Goal: Download file/media

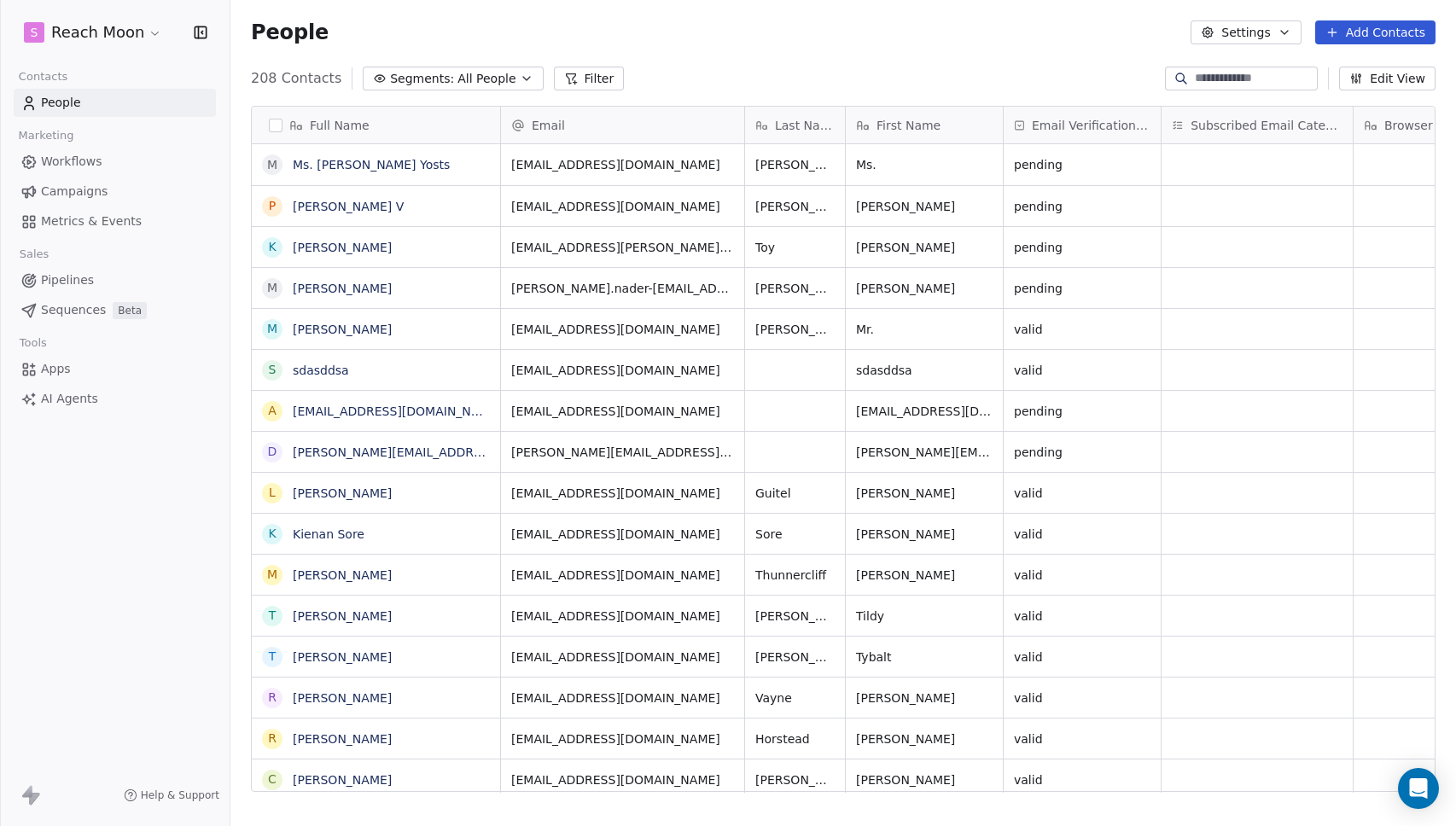
scroll to position [714, 1212]
click at [283, 124] on div "Full Name" at bounding box center [374, 125] width 224 height 17
click at [275, 123] on html "S Reach Moon Contacts People Marketing Workflows Campaigns Metrics & Events Sal…" at bounding box center [728, 413] width 1456 height 826
click at [275, 123] on button "button" at bounding box center [276, 126] width 14 height 14
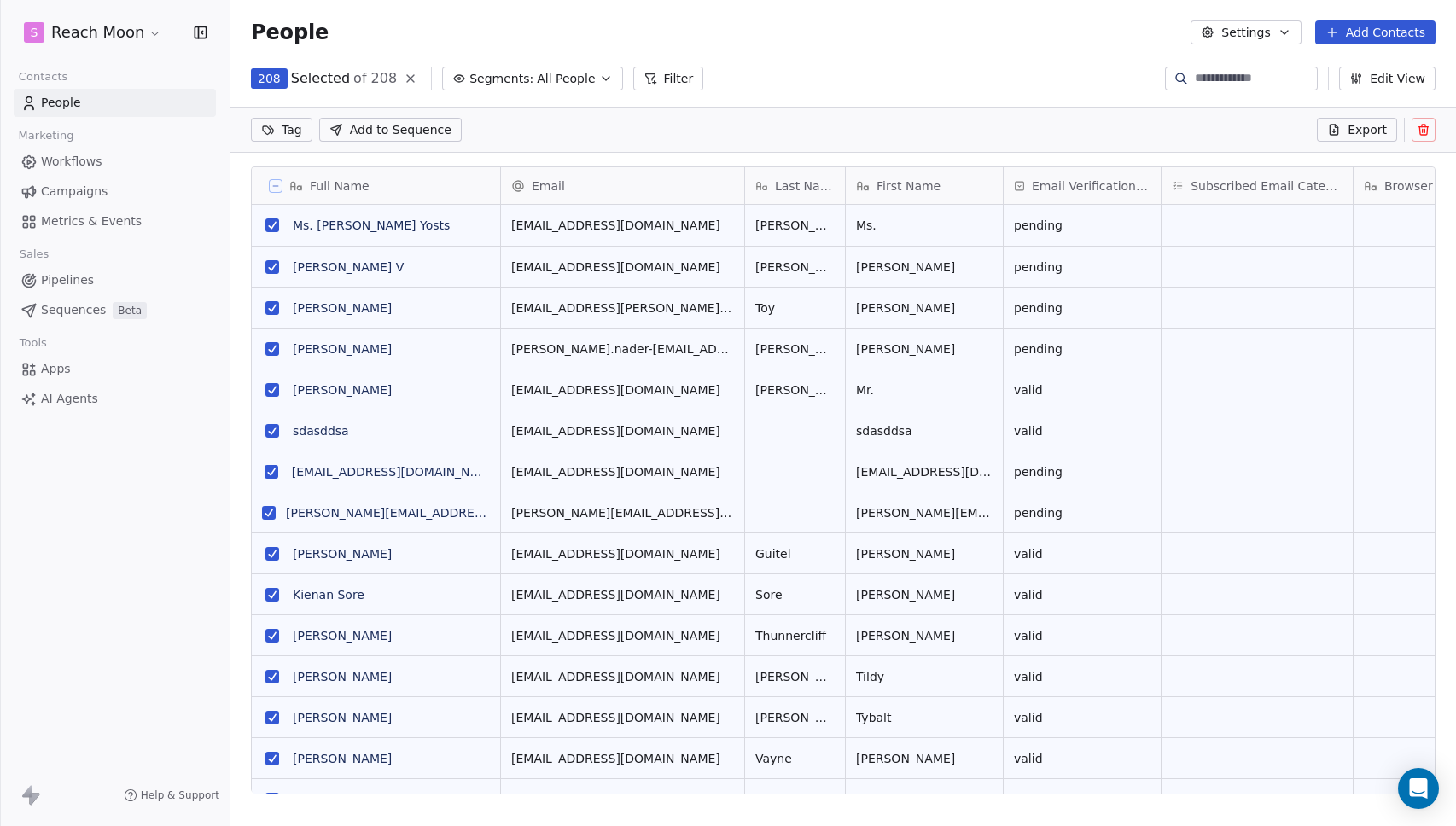
scroll to position [654, 1212]
click at [1338, 126] on icon at bounding box center [1334, 130] width 8 height 10
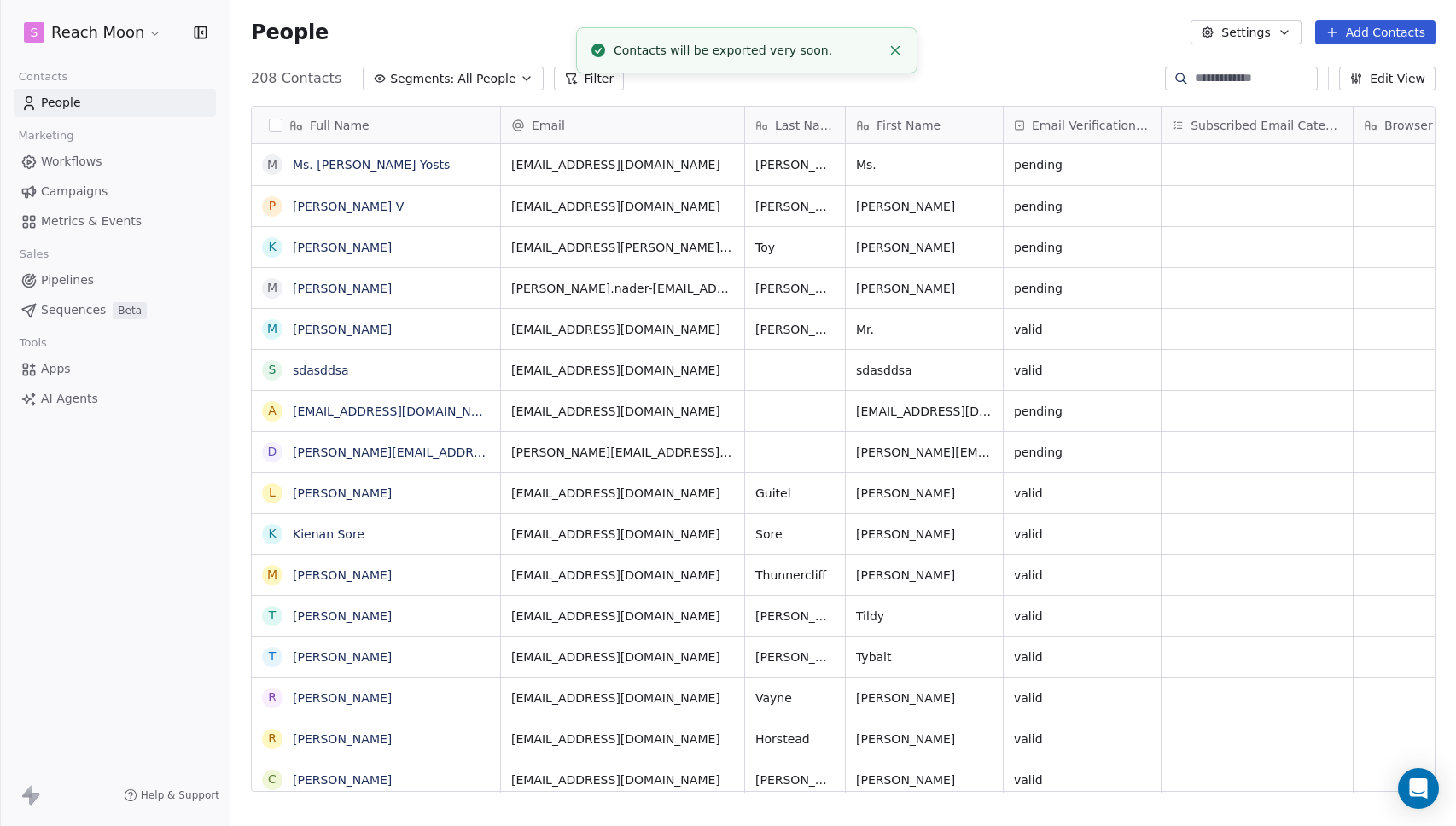
scroll to position [714, 1212]
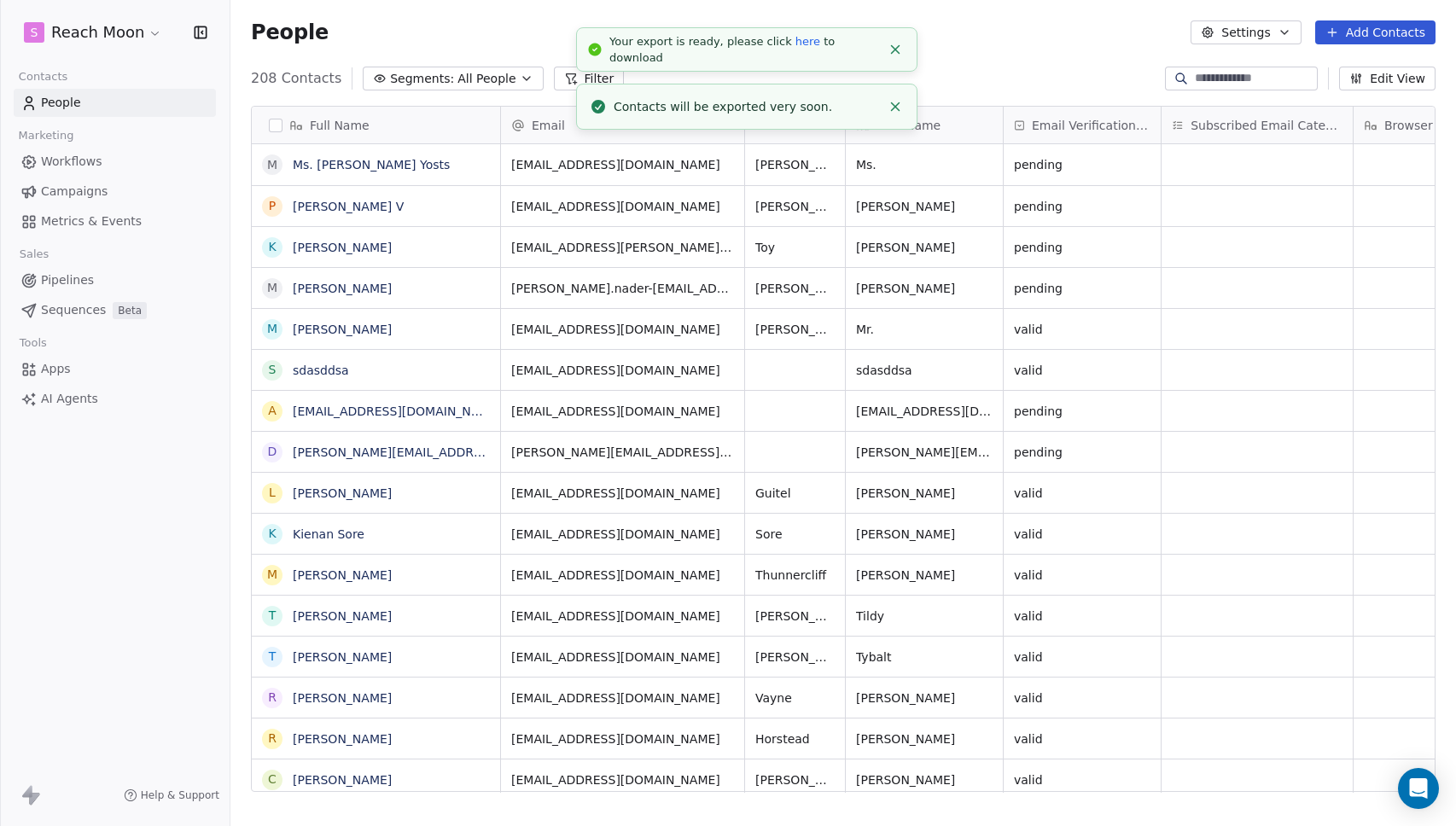
click at [795, 48] on link "here" at bounding box center [807, 41] width 24 height 13
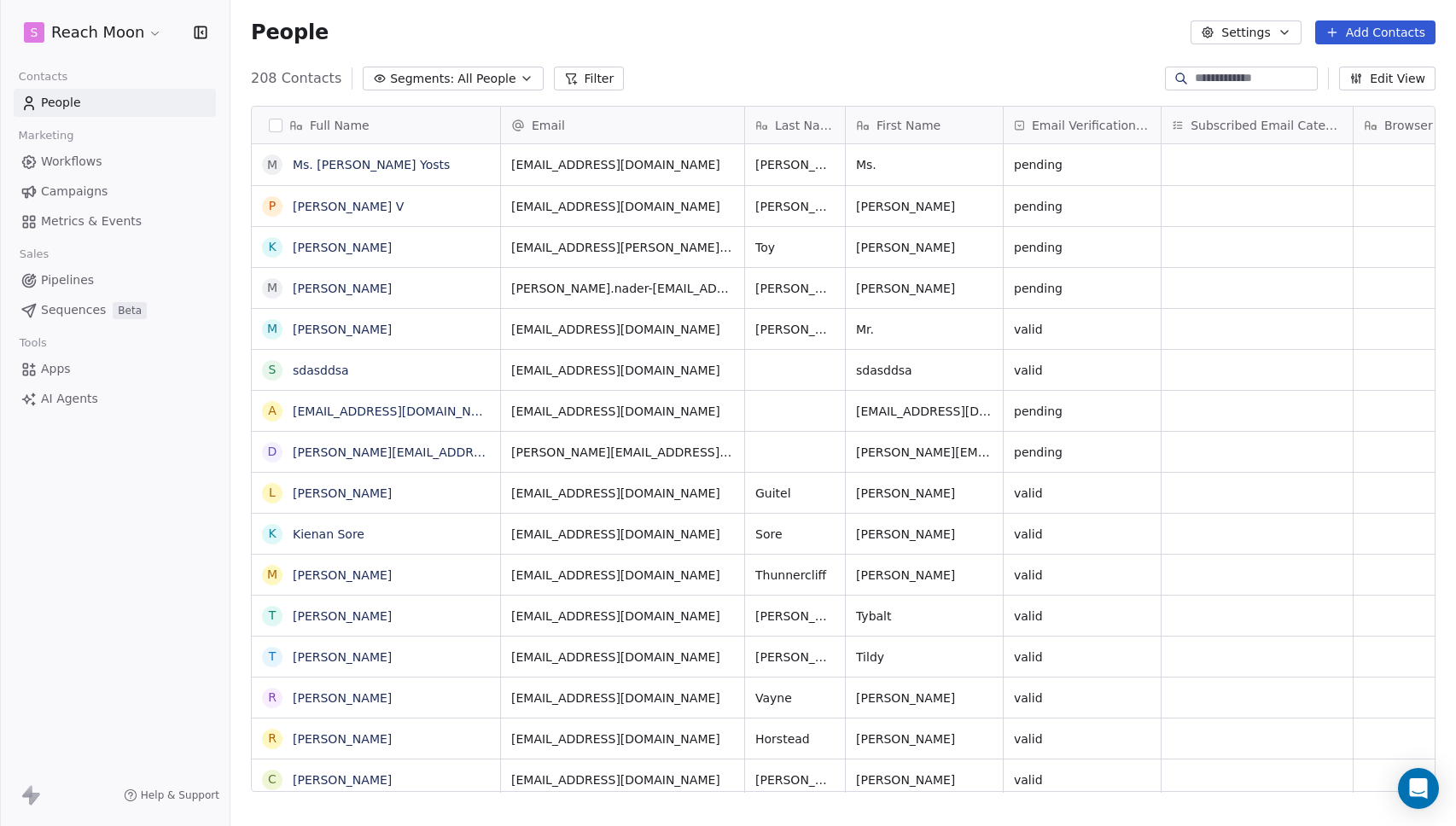
click at [916, 56] on div "People Settings Add Contacts" at bounding box center [843, 32] width 1225 height 64
